Goal: Transaction & Acquisition: Purchase product/service

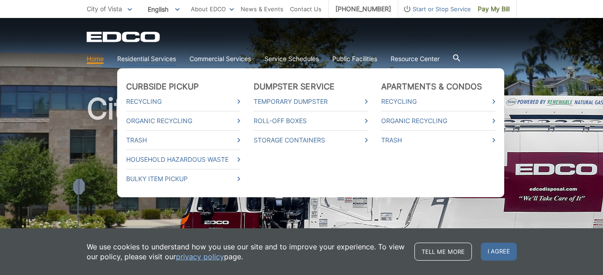
click at [150, 59] on link "Residential Services" at bounding box center [146, 59] width 59 height 10
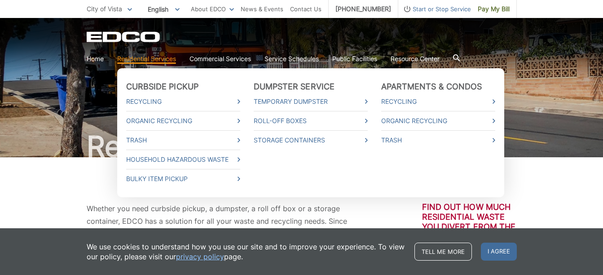
click at [163, 57] on link "Residential Services" at bounding box center [146, 59] width 59 height 10
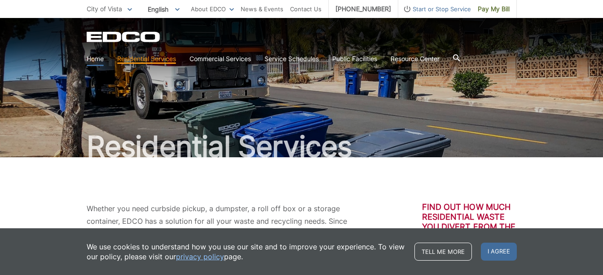
click at [100, 60] on link "Home" at bounding box center [95, 59] width 17 height 10
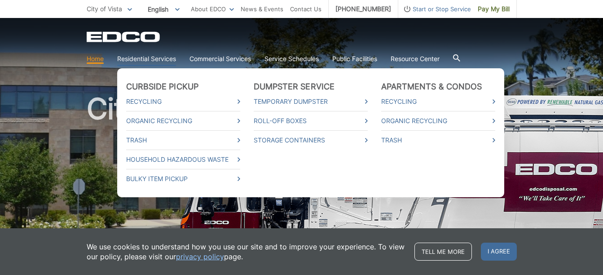
click at [155, 61] on link "Residential Services" at bounding box center [146, 59] width 59 height 10
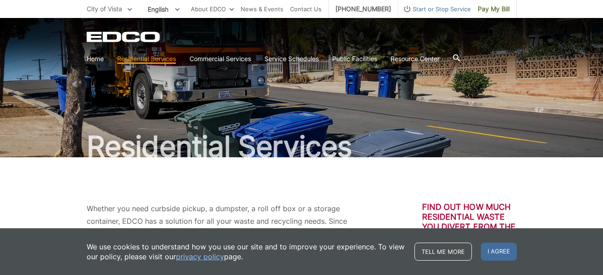
click at [460, 57] on icon at bounding box center [456, 57] width 7 height 7
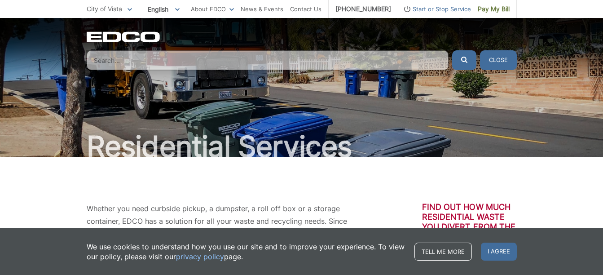
click at [177, 63] on input "Search" at bounding box center [268, 60] width 362 height 20
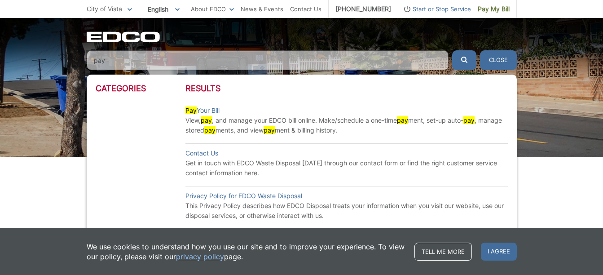
type input "pay"
click at [210, 112] on link "Pay Your Bill" at bounding box center [202, 111] width 34 height 10
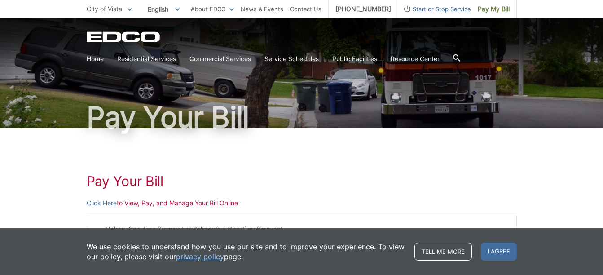
scroll to position [32, 0]
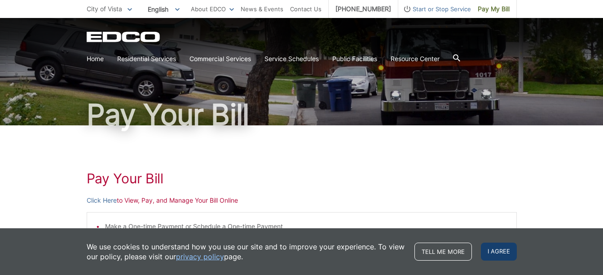
click at [500, 255] on span "I agree" at bounding box center [499, 251] width 36 height 18
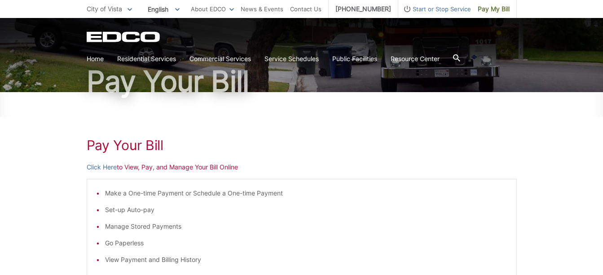
scroll to position [66, 0]
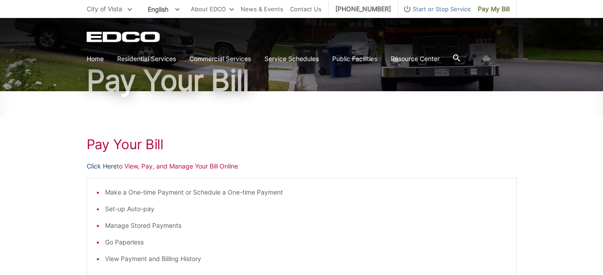
click at [104, 167] on link "Click Here" at bounding box center [102, 166] width 30 height 10
